Goal: Communication & Community: Connect with others

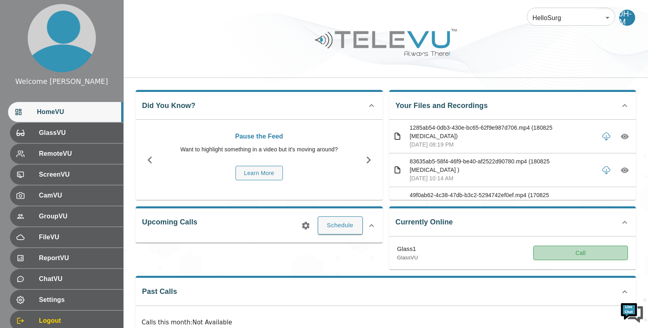
click at [577, 255] on button "Call" at bounding box center [580, 253] width 95 height 15
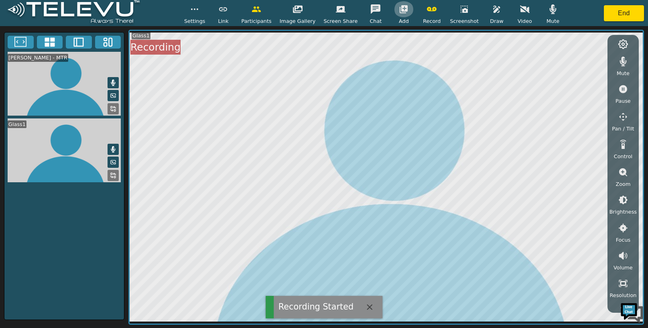
click at [401, 9] on icon "button" at bounding box center [404, 9] width 10 height 10
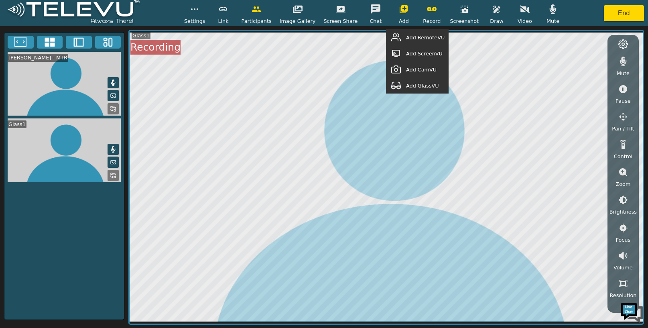
click at [423, 85] on span "Add GlassVU" at bounding box center [422, 86] width 33 height 8
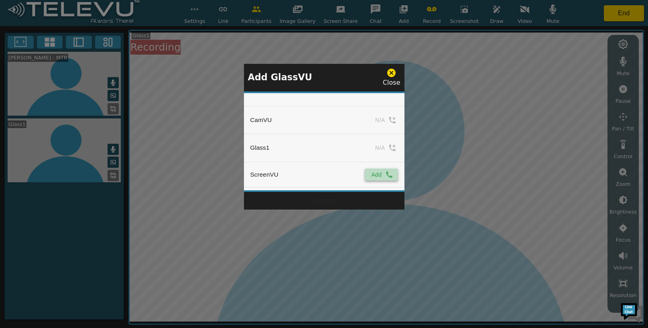
click at [376, 169] on button "Add" at bounding box center [381, 175] width 33 height 12
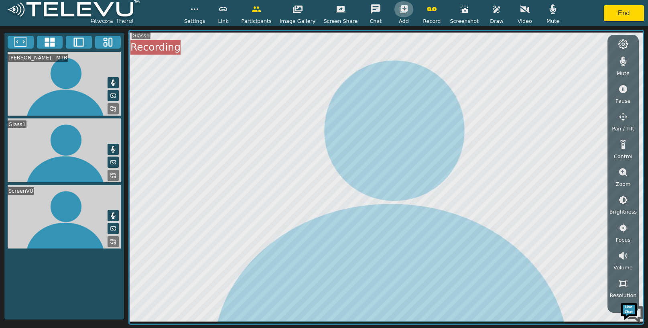
click at [400, 10] on icon "button" at bounding box center [404, 9] width 8 height 8
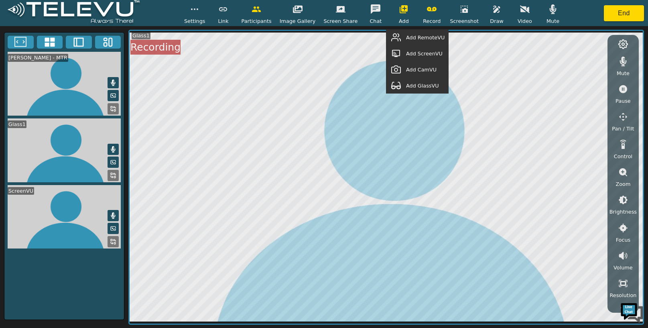
click at [420, 36] on span "Add RemoteVU" at bounding box center [425, 38] width 39 height 8
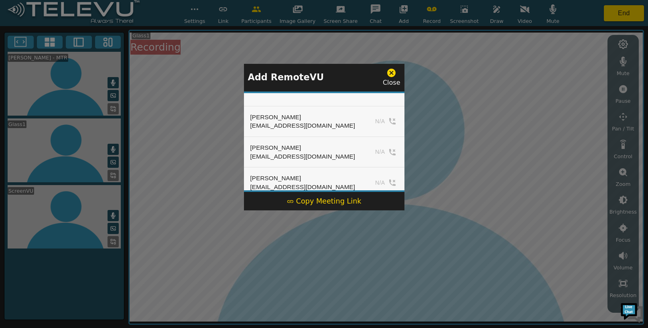
click at [309, 198] on div "Copy Meeting Link" at bounding box center [324, 201] width 75 height 10
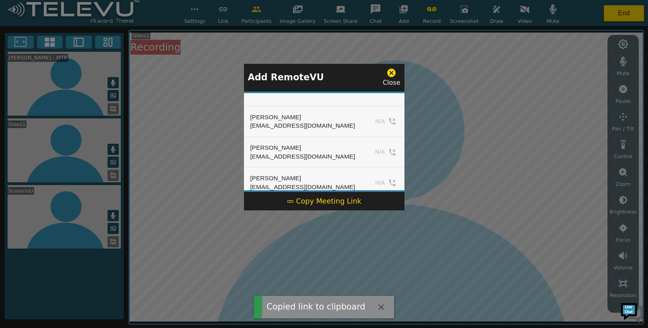
click at [391, 73] on icon at bounding box center [391, 73] width 10 height 10
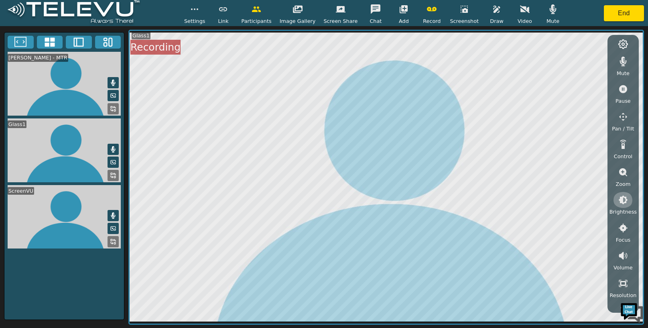
click at [624, 202] on icon "button" at bounding box center [623, 199] width 9 height 9
click at [622, 244] on icon "button" at bounding box center [623, 244] width 10 height 10
